Goal: Find contact information: Find contact information

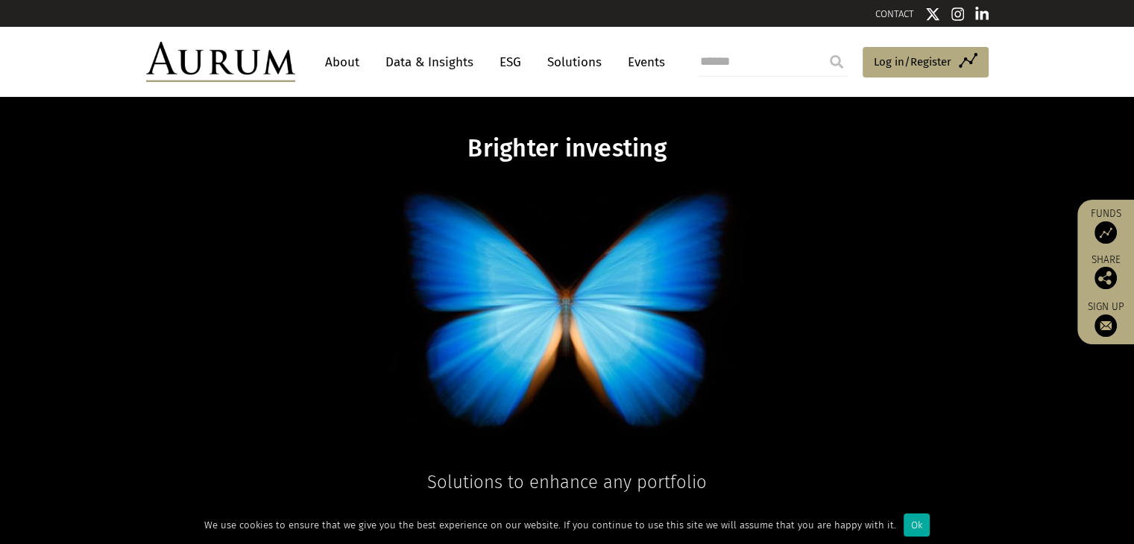
click at [886, 8] on link "CONTACT" at bounding box center [894, 13] width 39 height 11
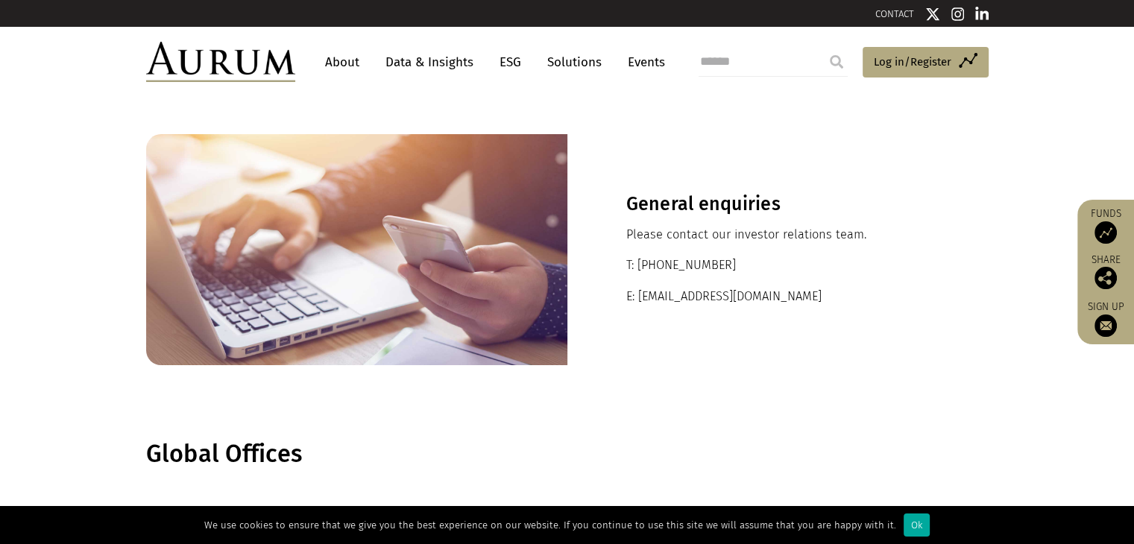
click at [657, 301] on p "E: ir@aurumfunds.com" at bounding box center [777, 296] width 303 height 19
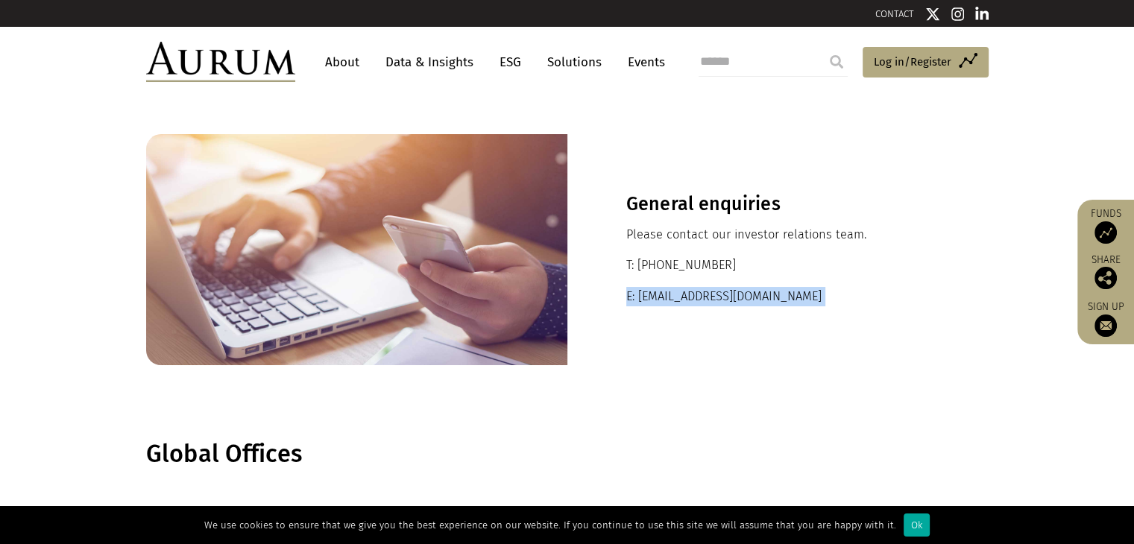
click at [657, 301] on p "E: ir@aurumfunds.com" at bounding box center [777, 296] width 303 height 19
click at [574, 316] on div "General enquiries Please contact our investor relations team. T: +44 20 7589 11…" at bounding box center [777, 249] width 421 height 231
drag, startPoint x: 636, startPoint y: 296, endPoint x: 679, endPoint y: 296, distance: 43.2
click at [679, 296] on p "E: ir@aurumfunds.com" at bounding box center [777, 296] width 303 height 19
click at [641, 351] on div "General enquiries Please contact our investor relations team. T: +44 20 7589 11…" at bounding box center [777, 249] width 421 height 231
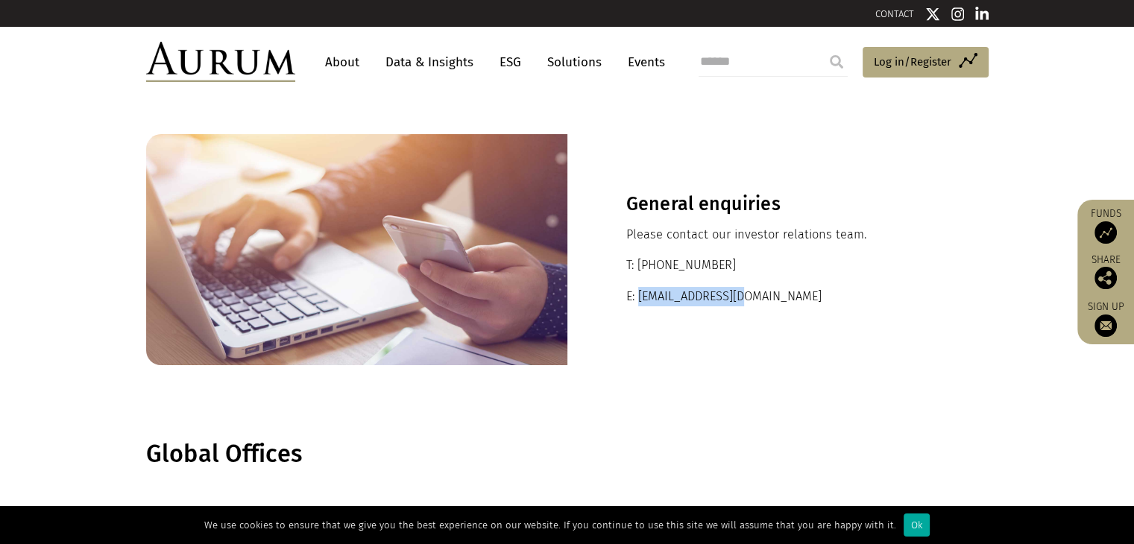
drag, startPoint x: 637, startPoint y: 295, endPoint x: 771, endPoint y: 297, distance: 134.2
click at [771, 297] on p "E: ir@aurumfunds.com" at bounding box center [777, 296] width 303 height 19
copy p "ir@aurumfunds.com"
click at [331, 67] on link "About" at bounding box center [341, 62] width 49 height 28
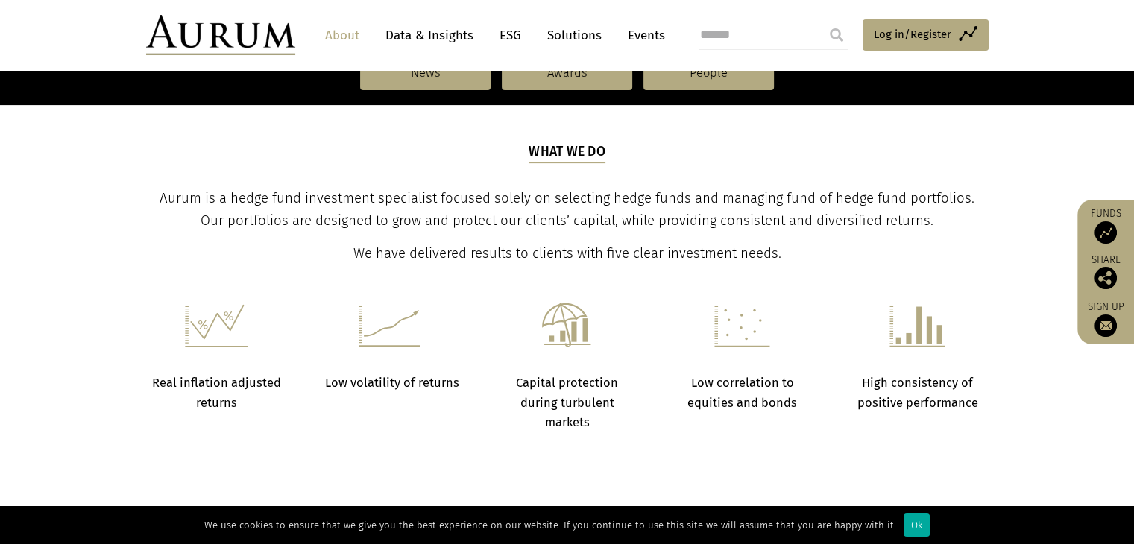
scroll to position [522, 0]
